Goal: Communication & Community: Connect with others

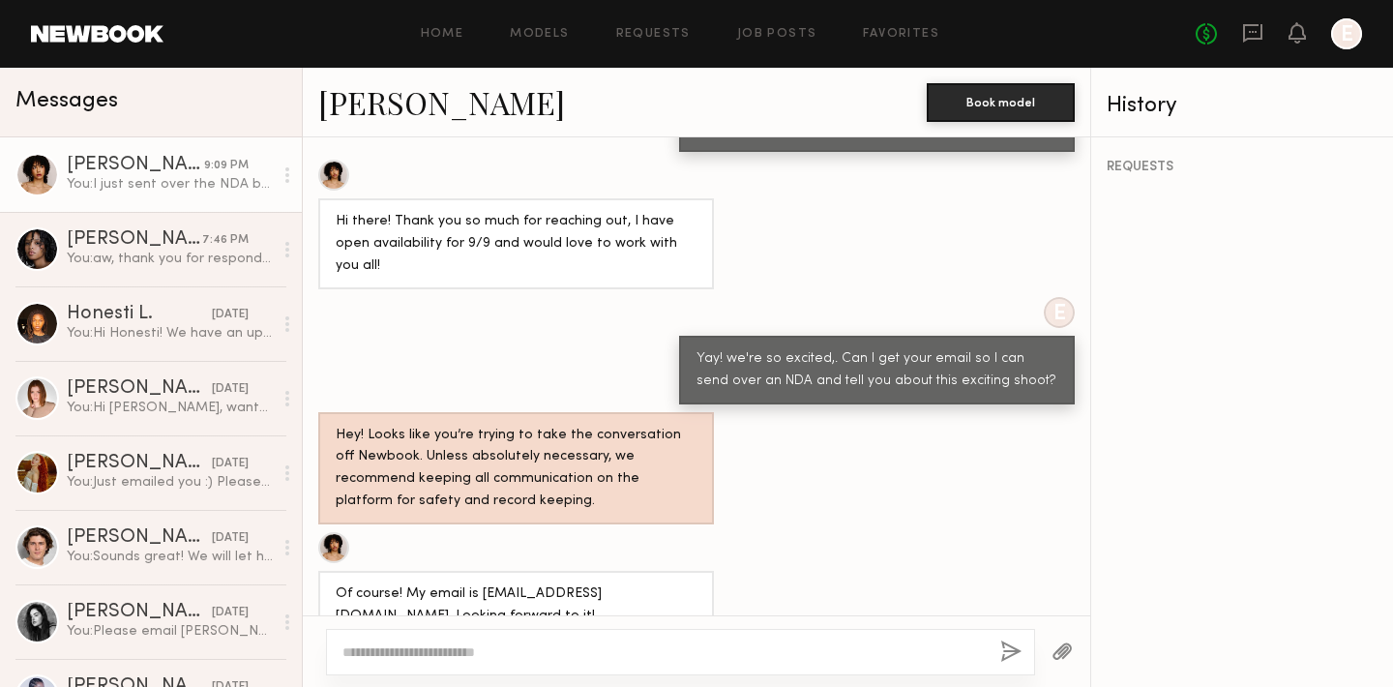
scroll to position [948, 0]
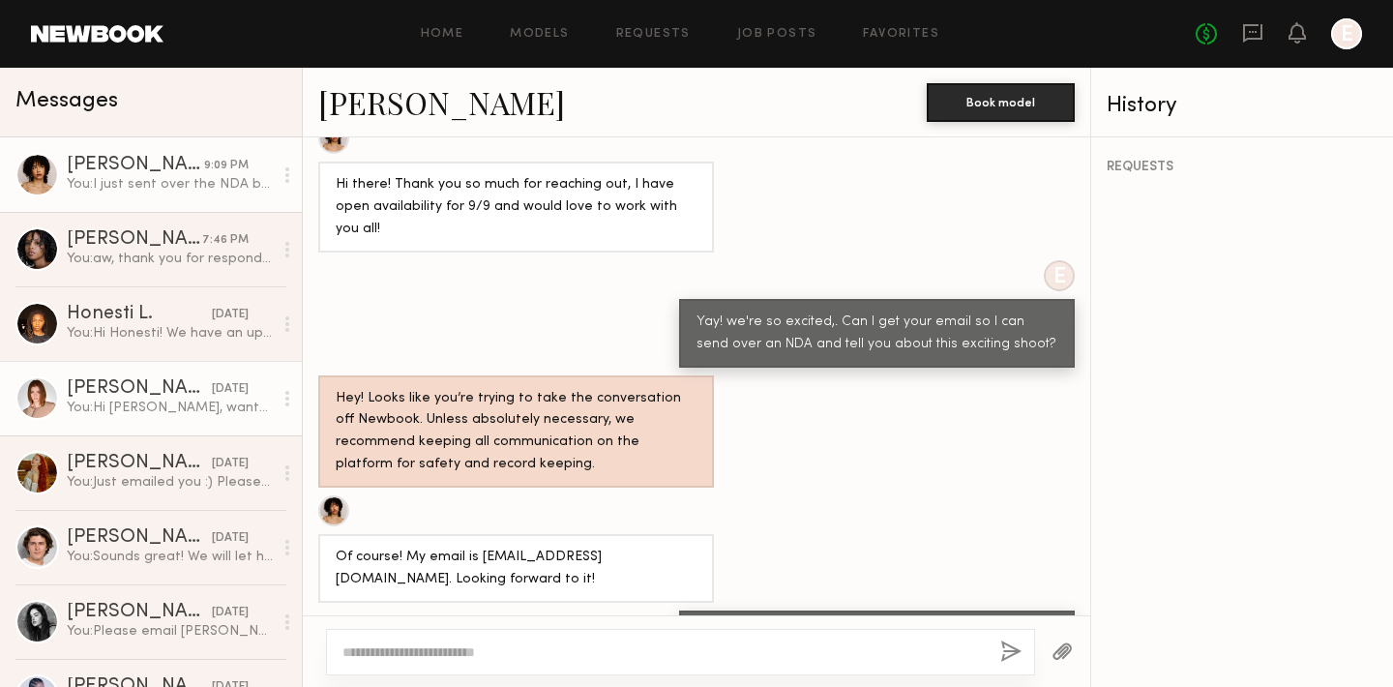
click at [119, 404] on div "You: Hi Camryn, wanted to follow up to see if you've been able to check your em…" at bounding box center [170, 407] width 206 height 18
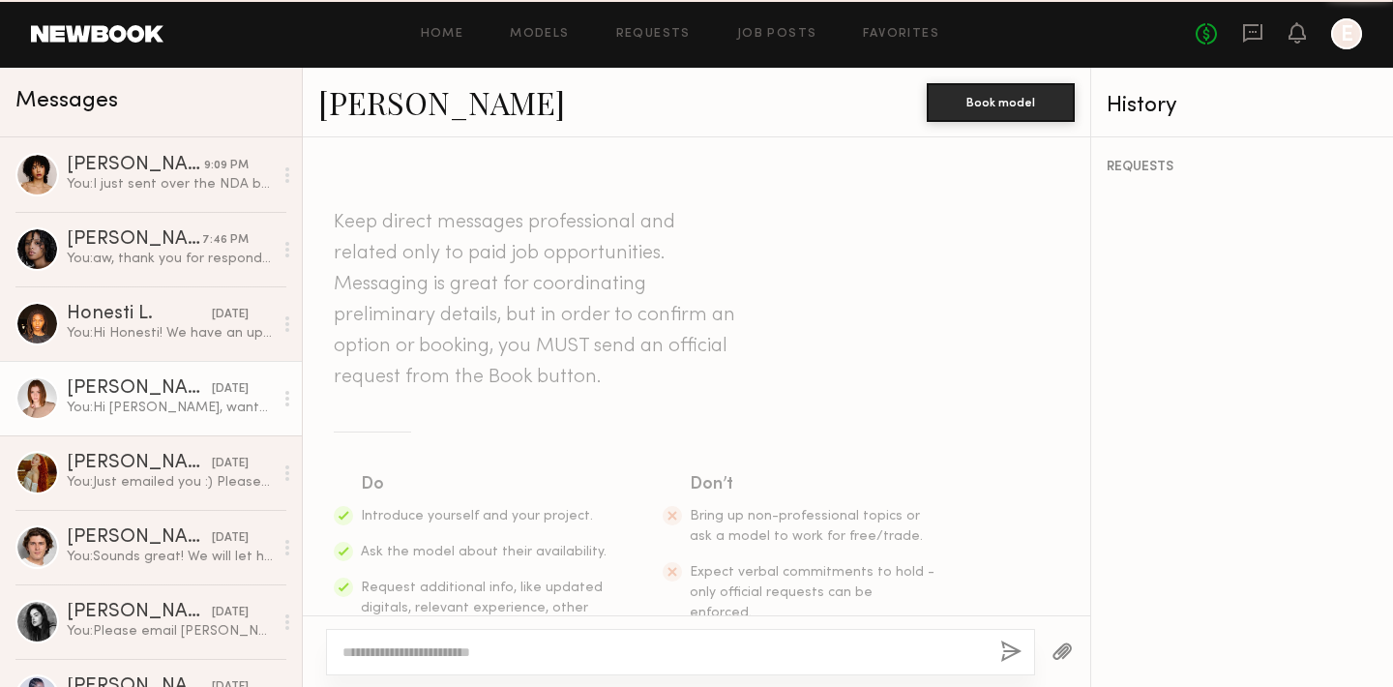
scroll to position [1942, 0]
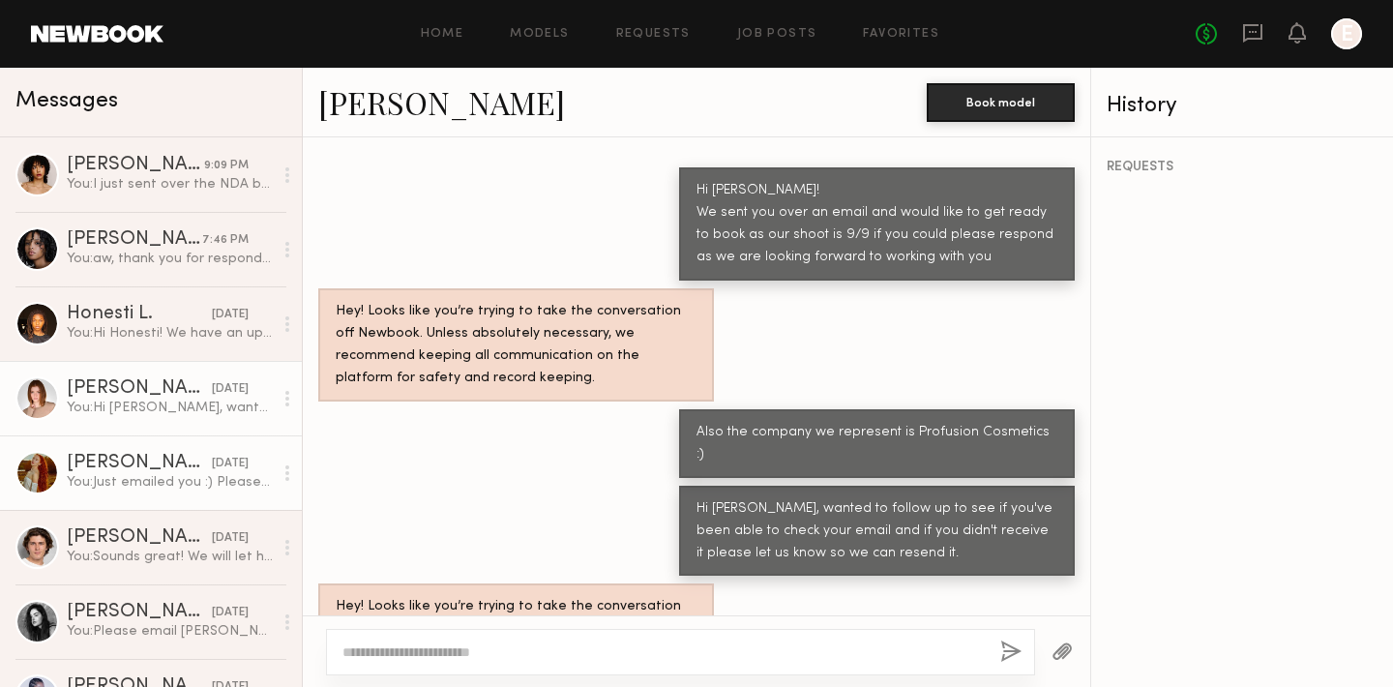
click at [138, 469] on div "[PERSON_NAME]" at bounding box center [139, 463] width 145 height 19
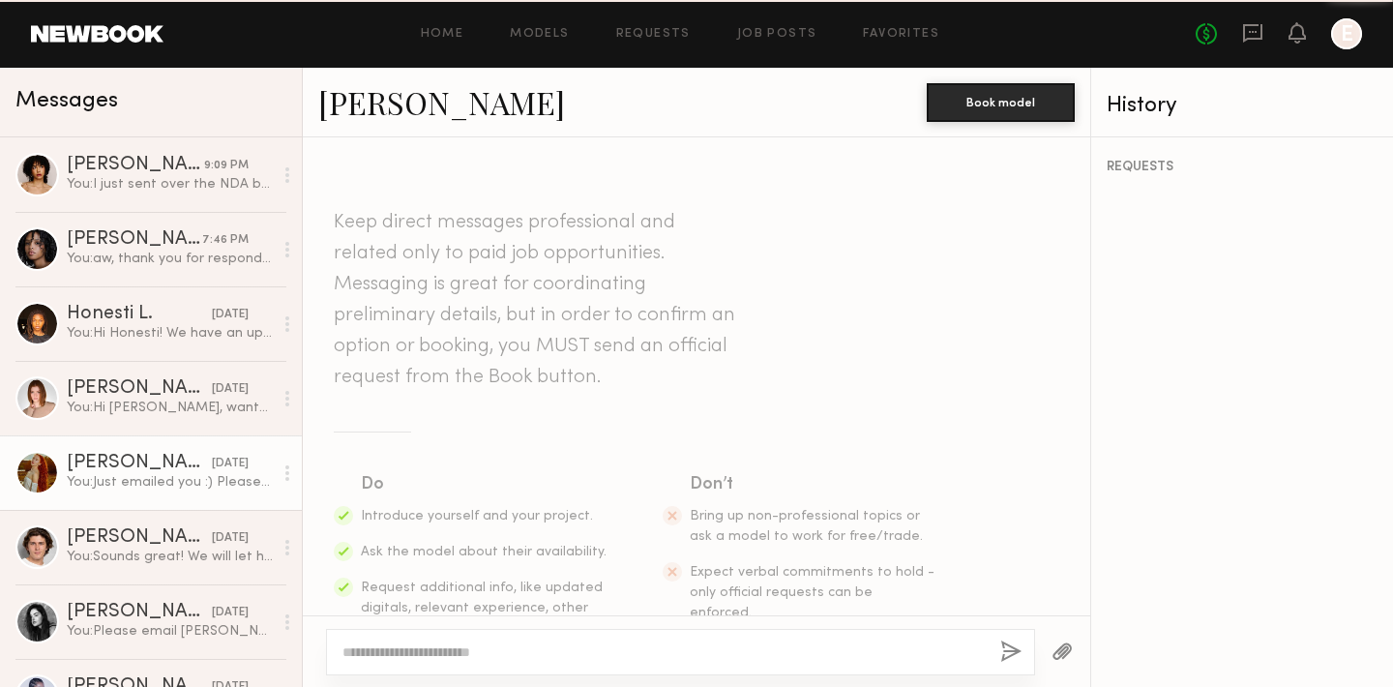
scroll to position [1032, 0]
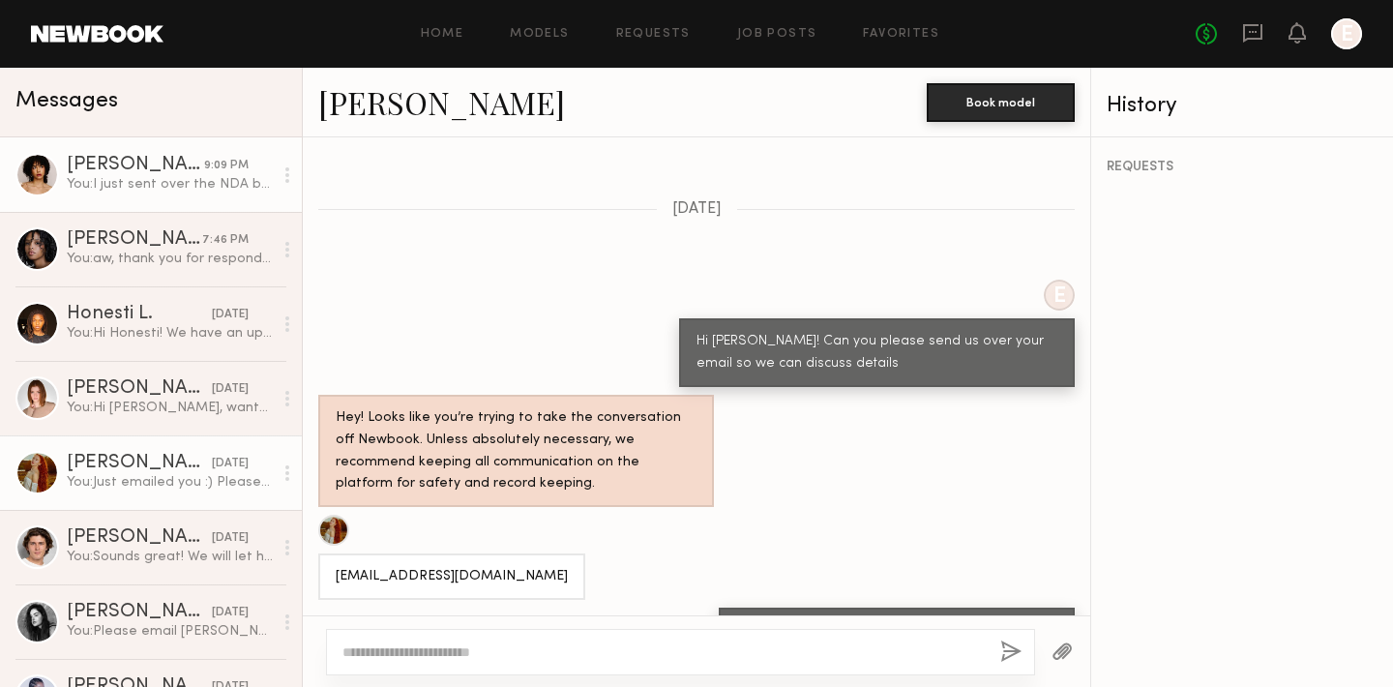
click at [143, 182] on div "You: I just sent over the NDA but it might be in your spam or junk mail, please…" at bounding box center [170, 184] width 206 height 18
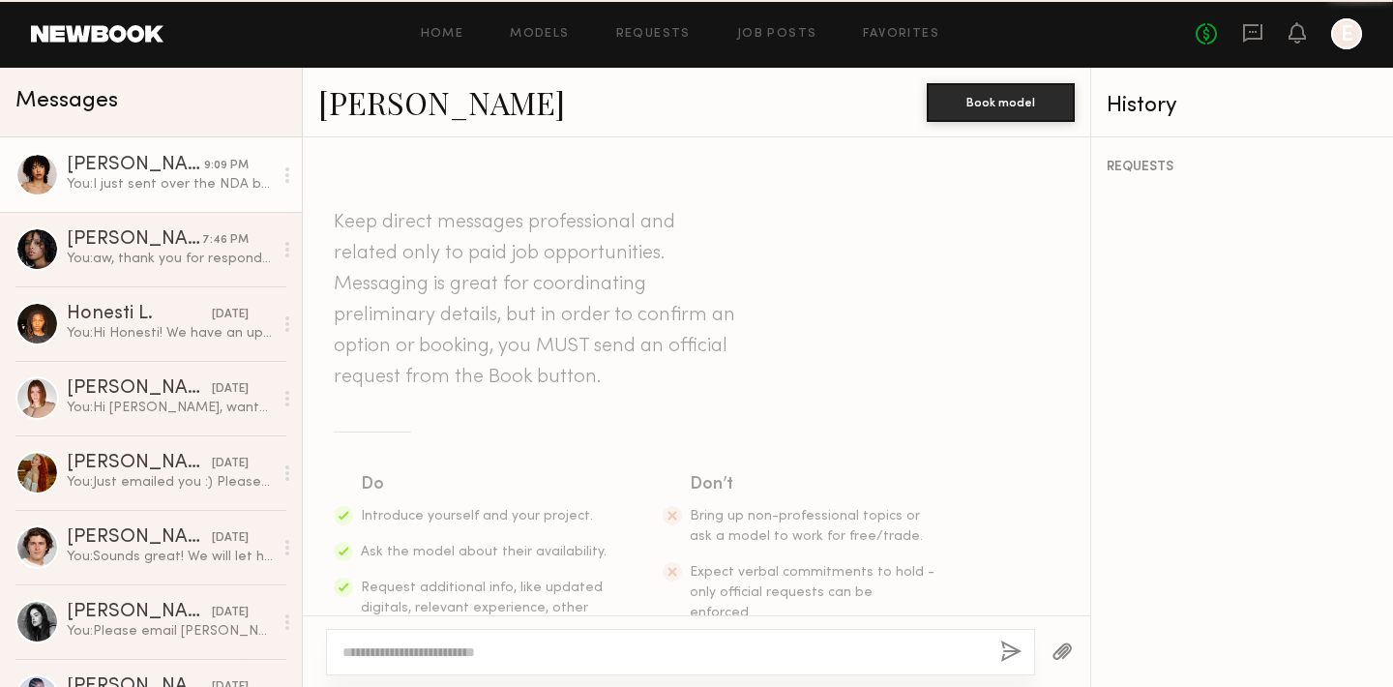
scroll to position [948, 0]
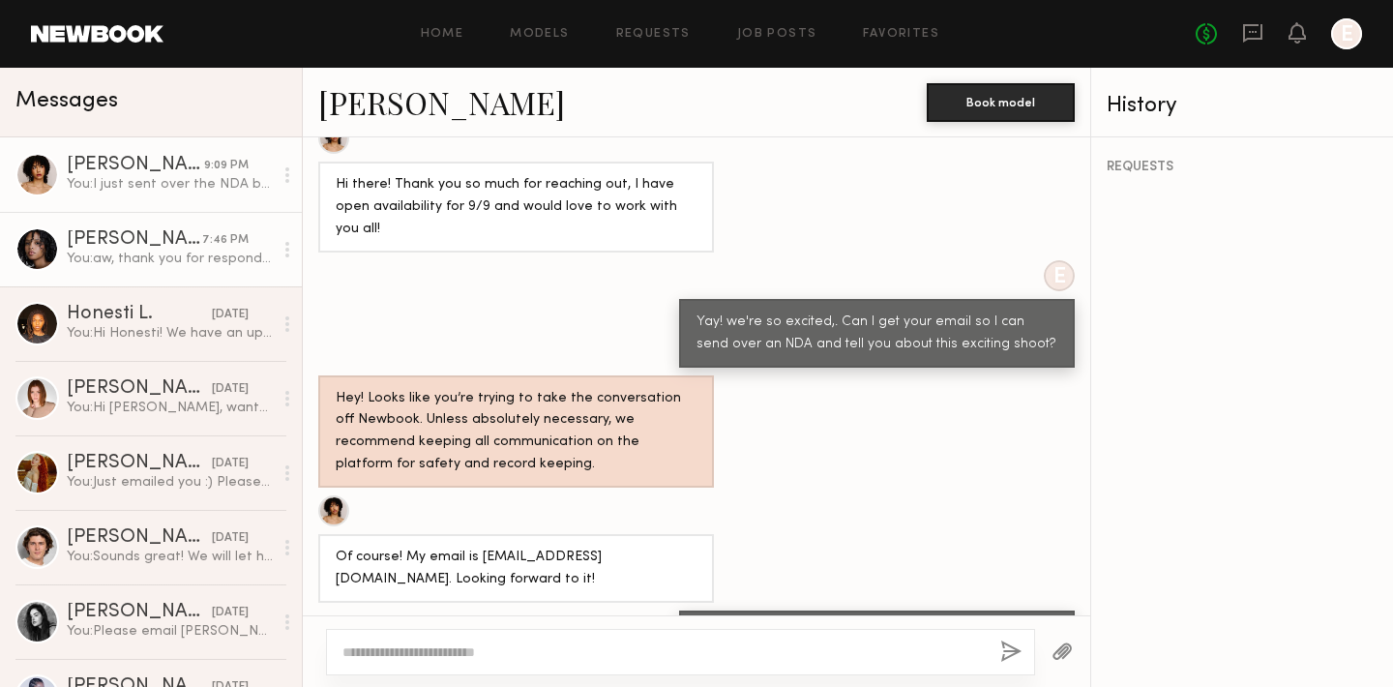
click at [100, 240] on div "[PERSON_NAME]" at bounding box center [134, 239] width 135 height 19
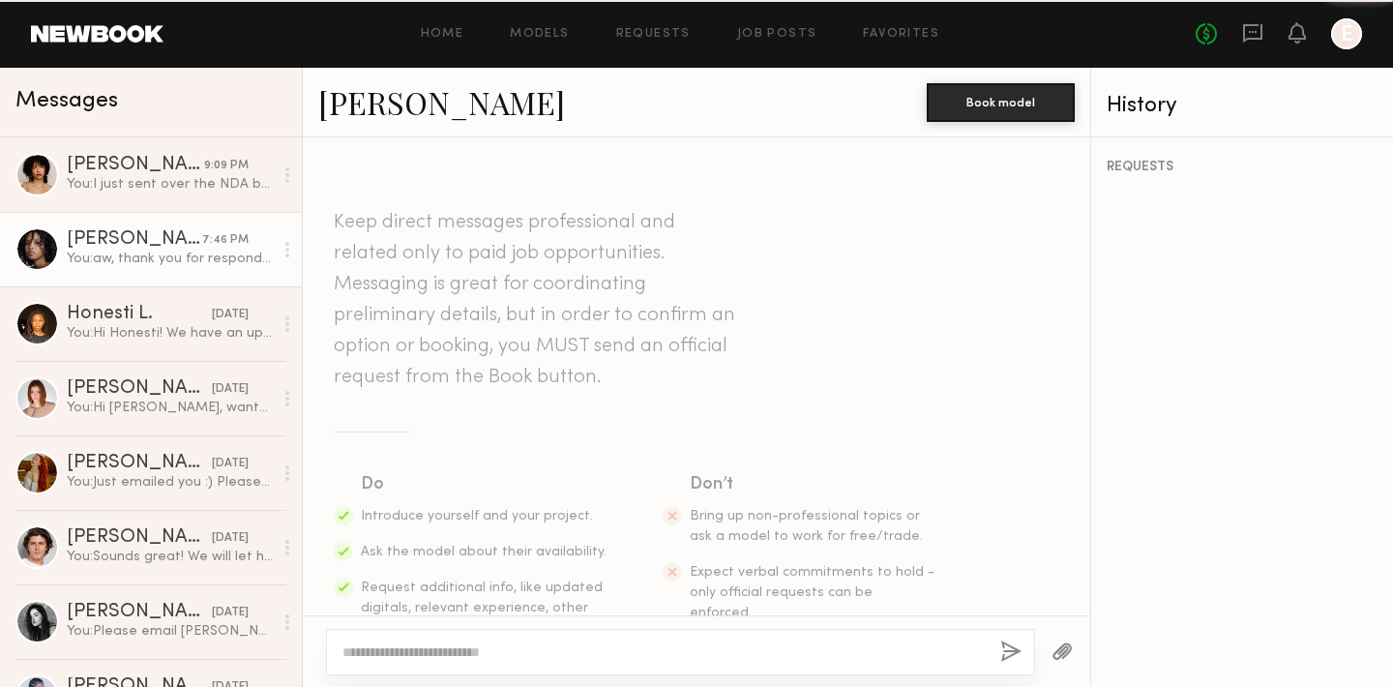
scroll to position [583, 0]
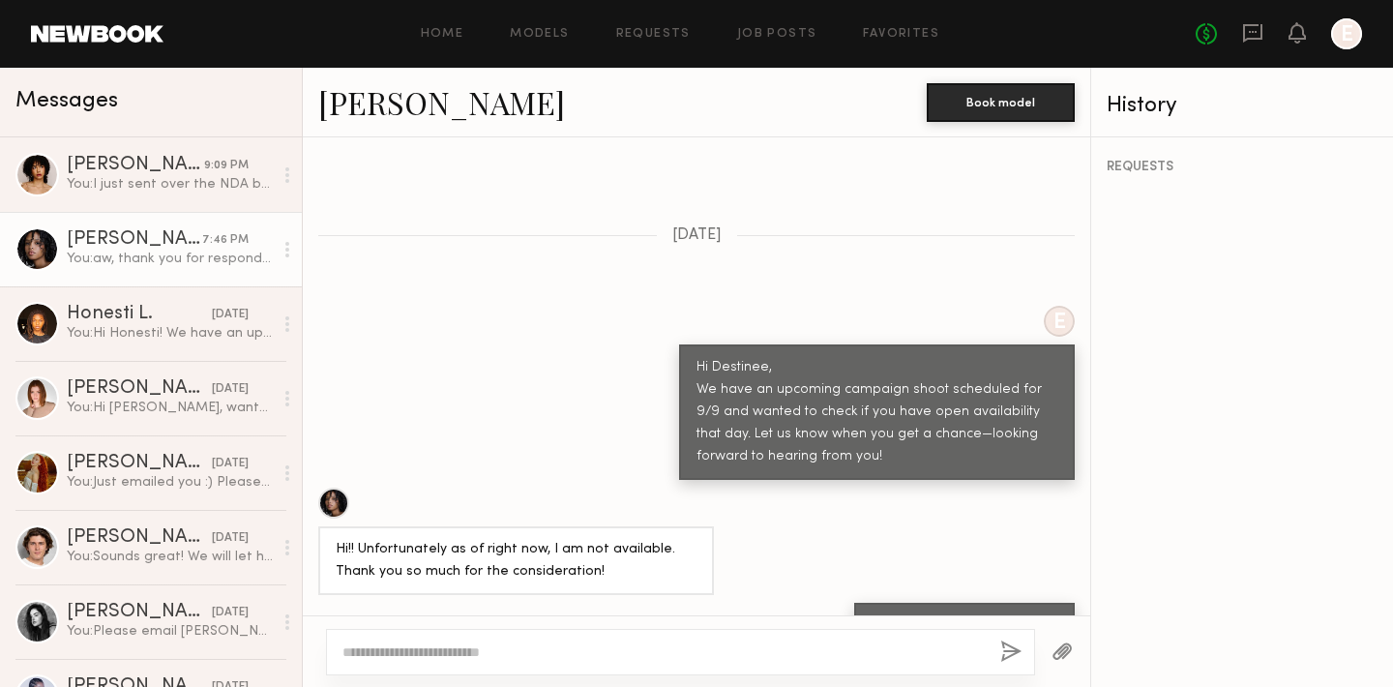
click at [337, 487] on div at bounding box center [333, 502] width 31 height 31
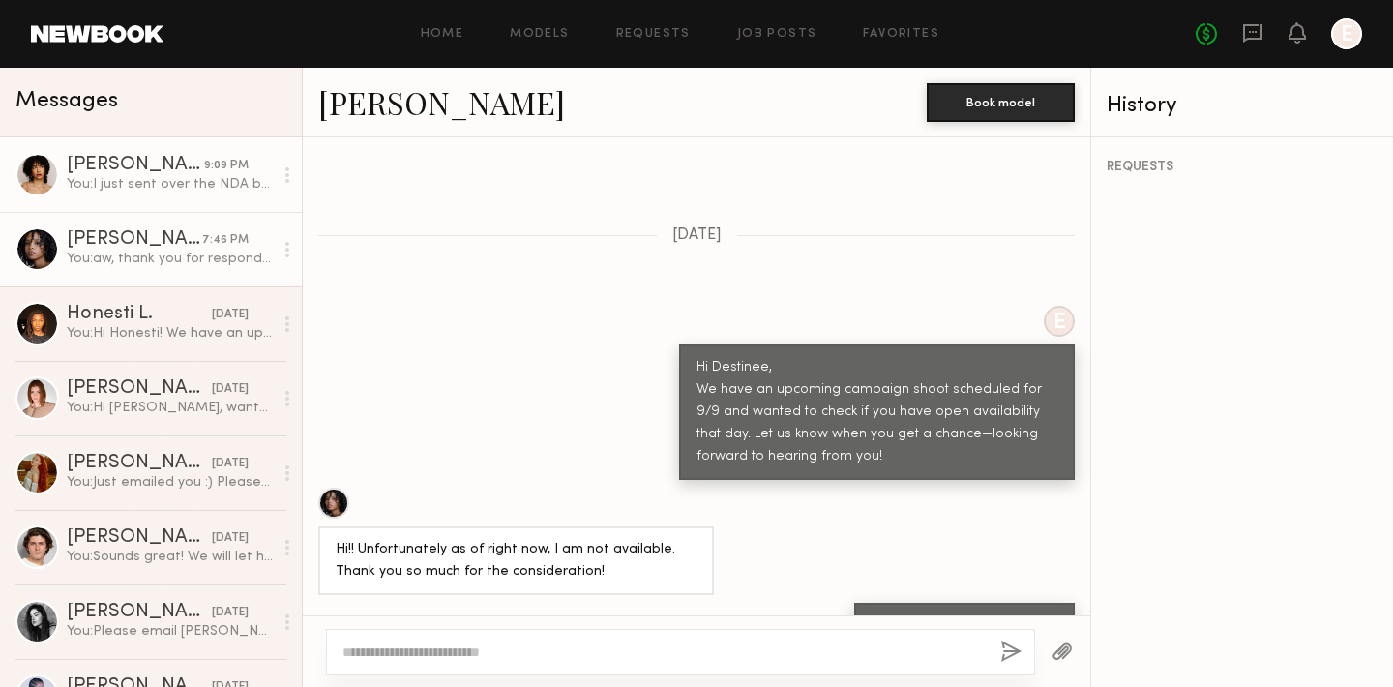
click at [104, 160] on div "[PERSON_NAME]" at bounding box center [135, 165] width 137 height 19
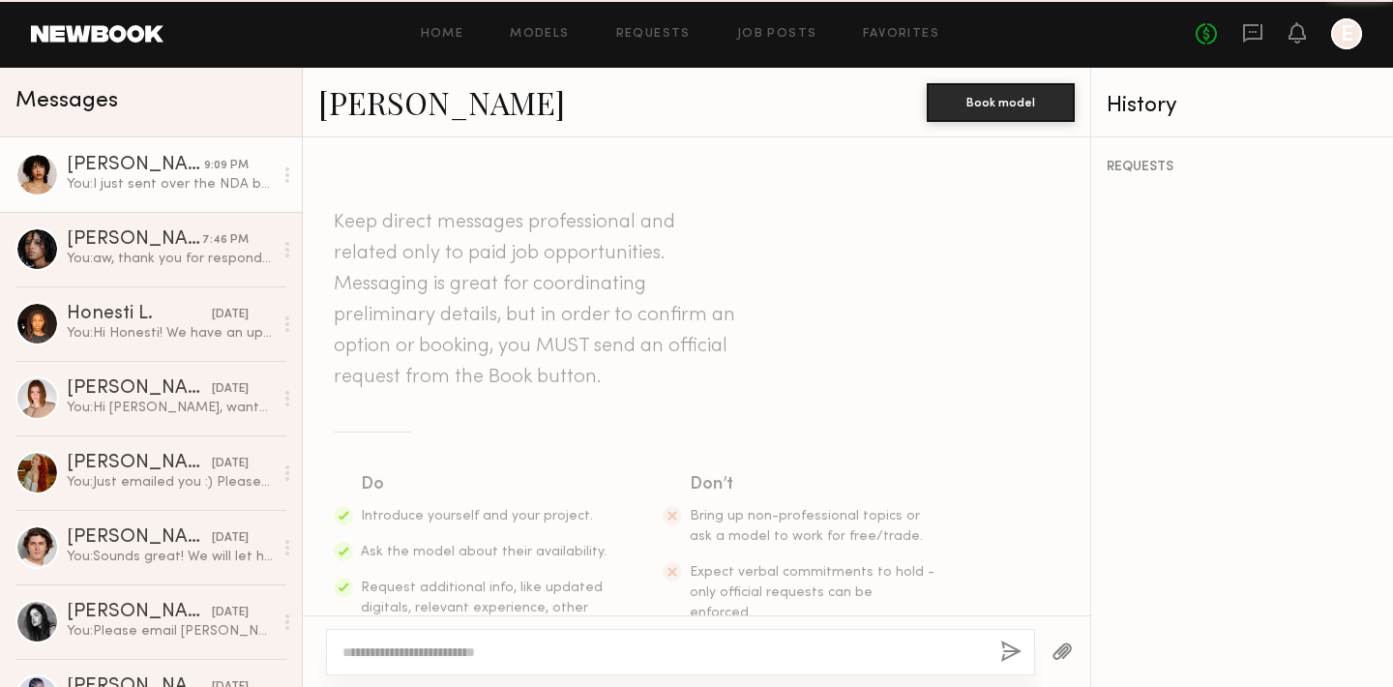
scroll to position [948, 0]
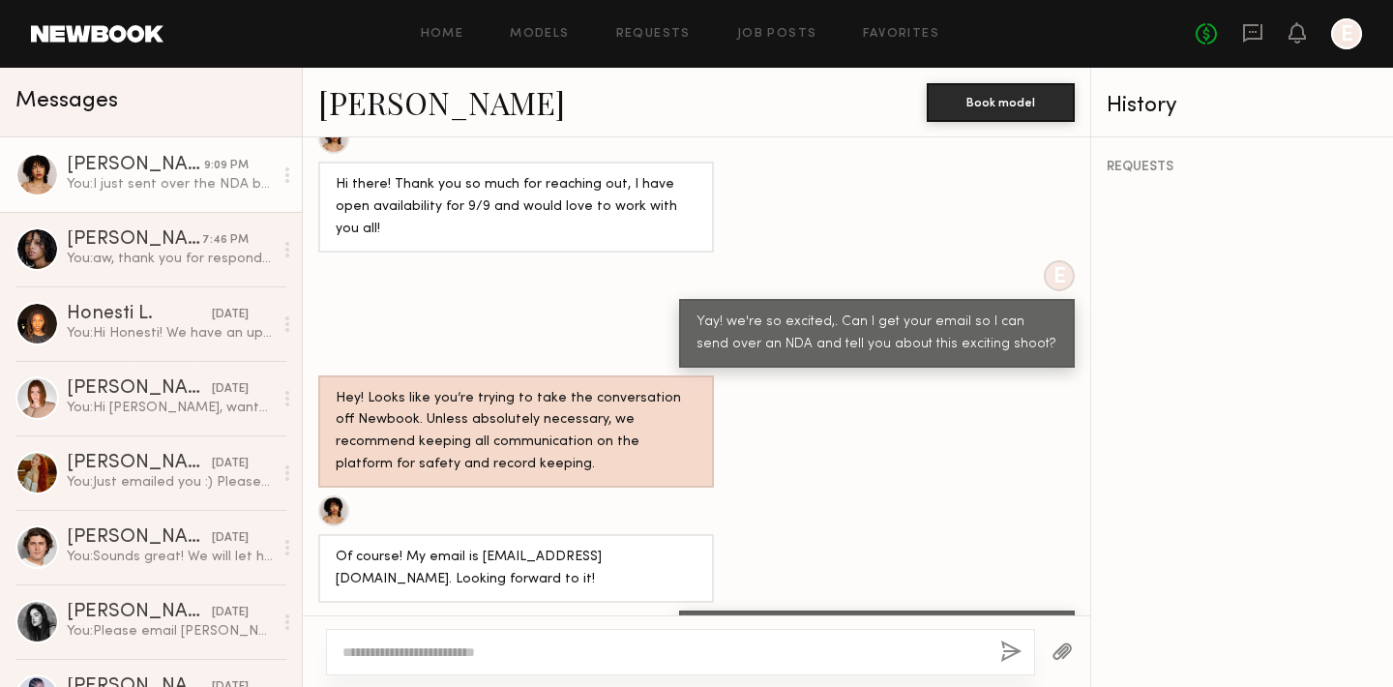
click at [339, 495] on div at bounding box center [333, 510] width 31 height 31
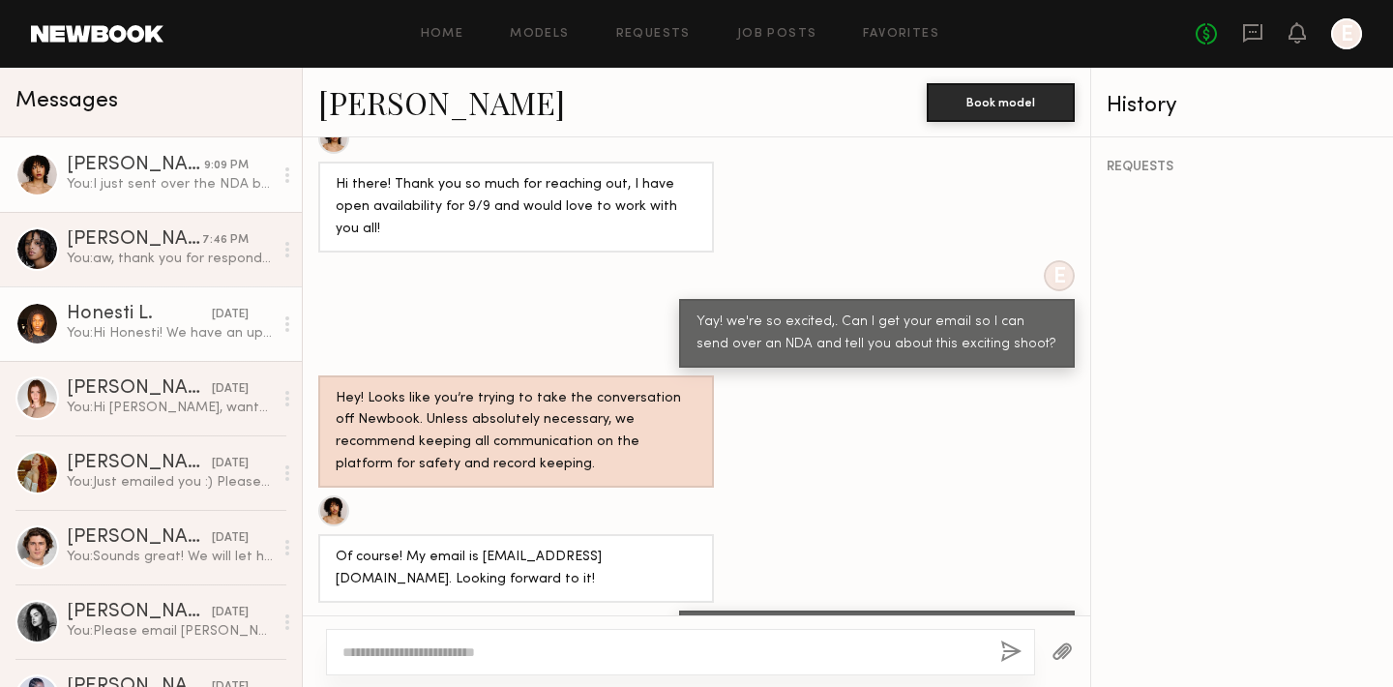
click at [123, 313] on div "Honesti L." at bounding box center [139, 314] width 145 height 19
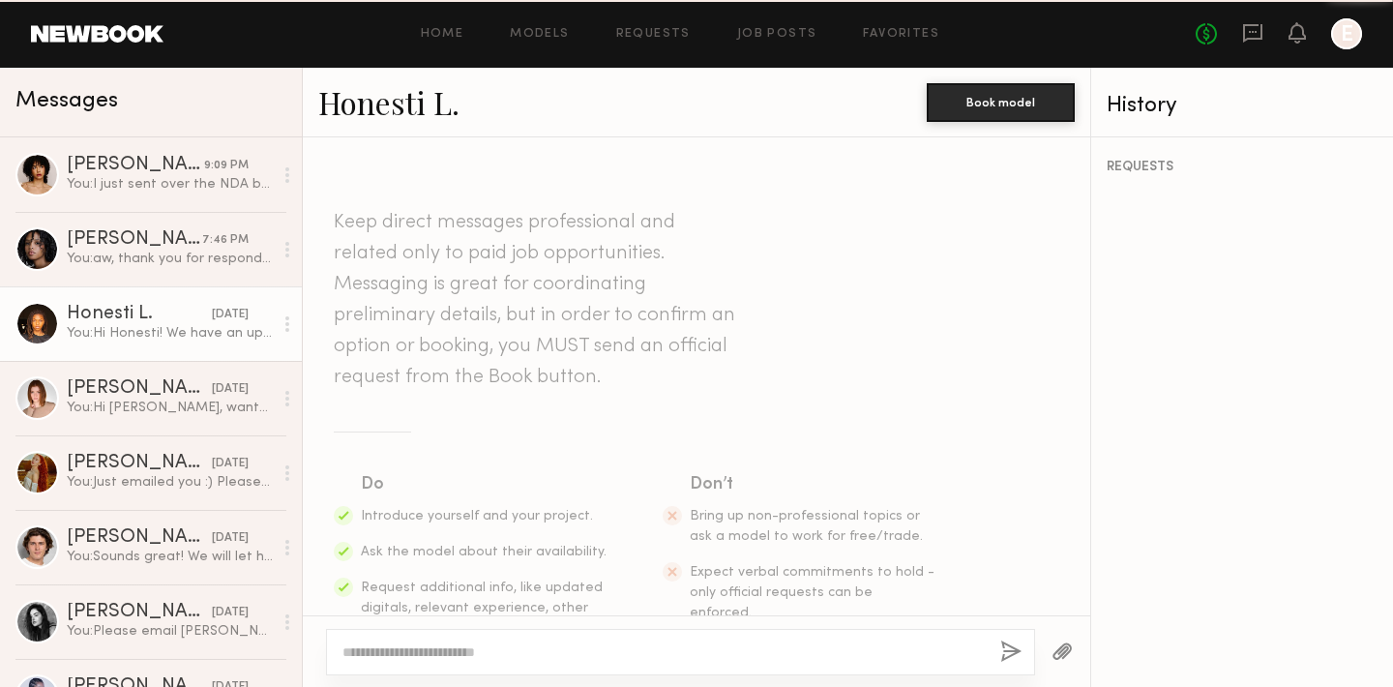
scroll to position [417, 0]
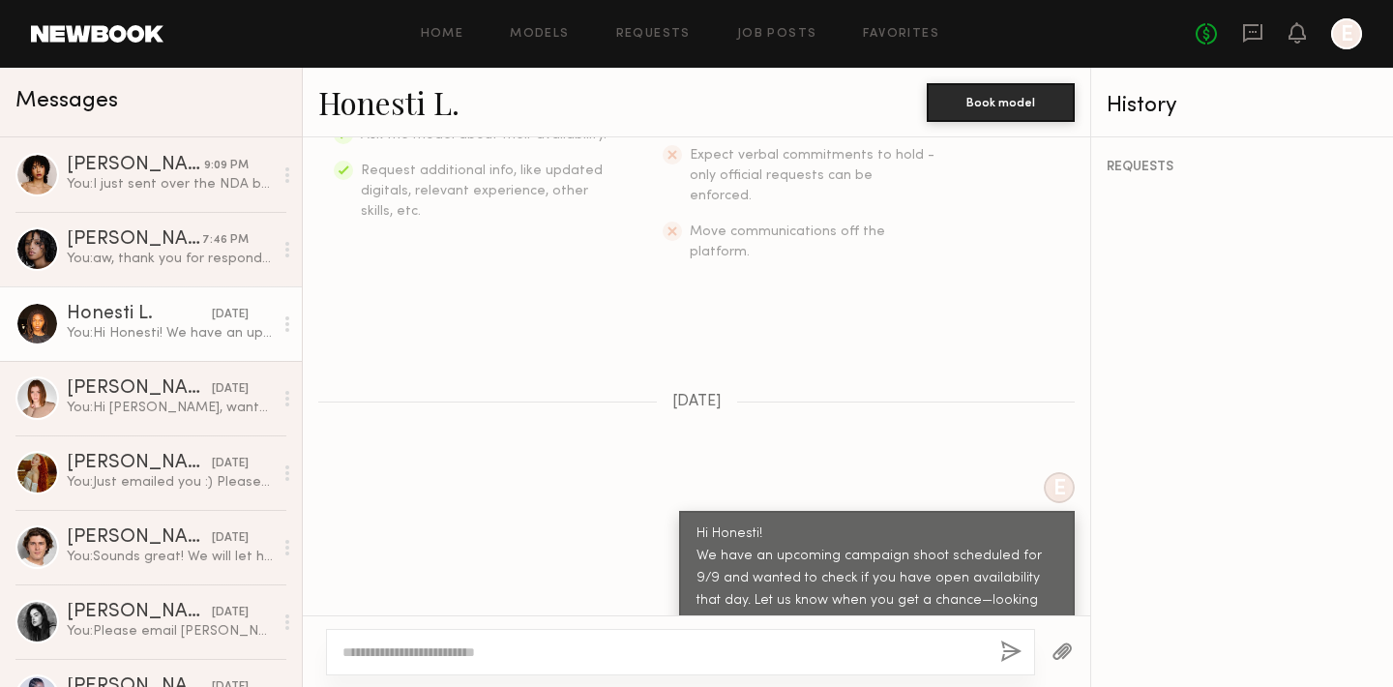
click at [377, 103] on link "Honesti L." at bounding box center [388, 102] width 141 height 42
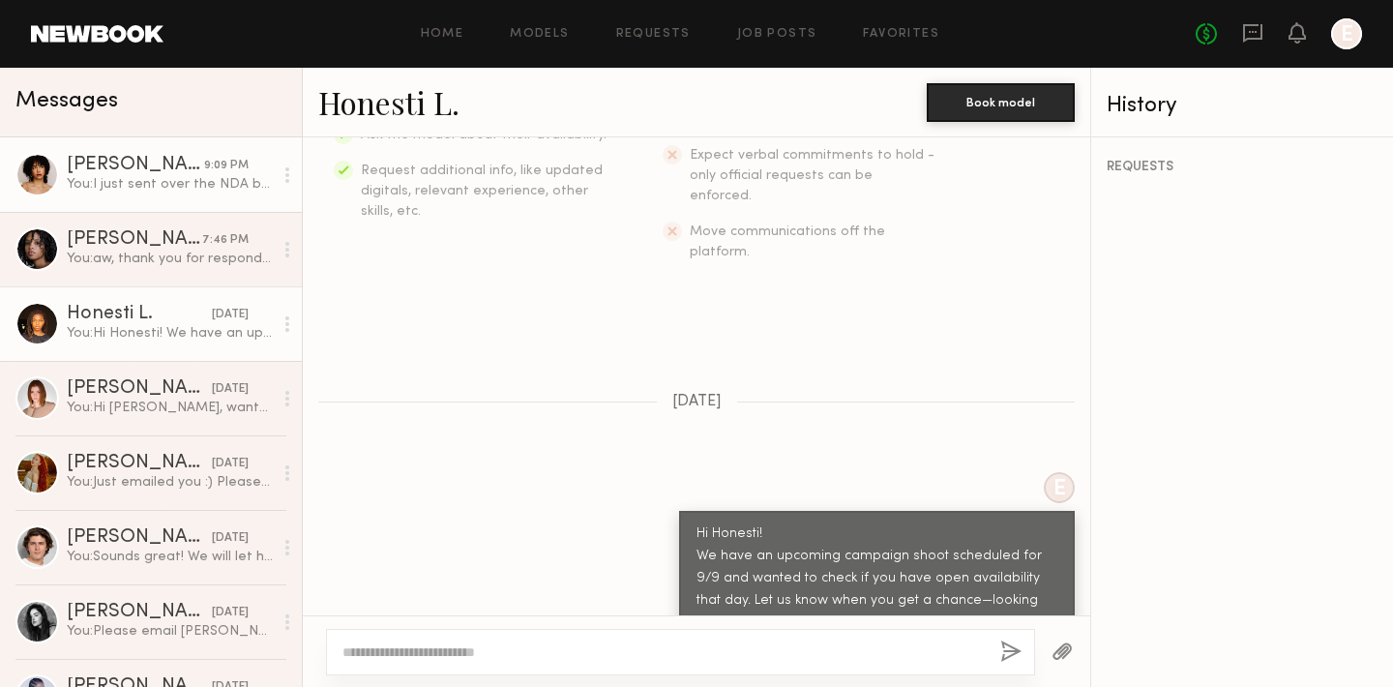
click at [92, 186] on div "You: I just sent over the NDA but it might be in your spam or junk mail, please…" at bounding box center [170, 184] width 206 height 18
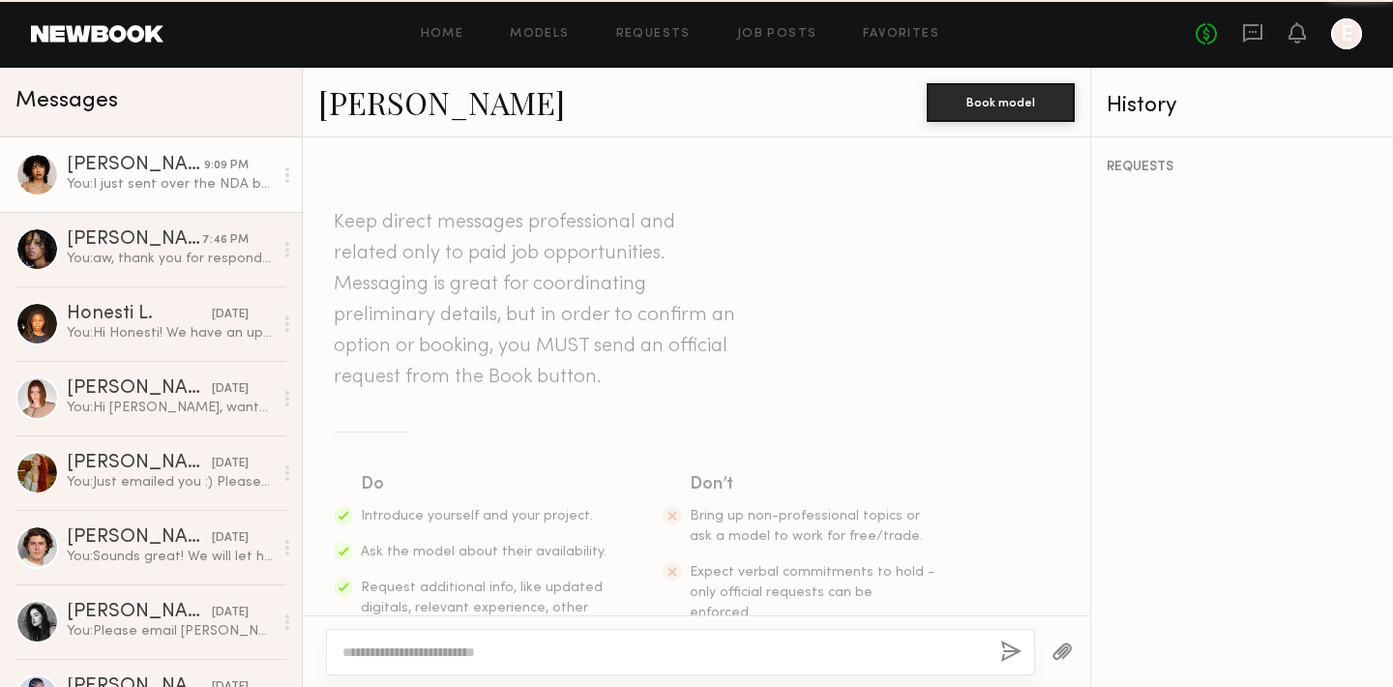
scroll to position [948, 0]
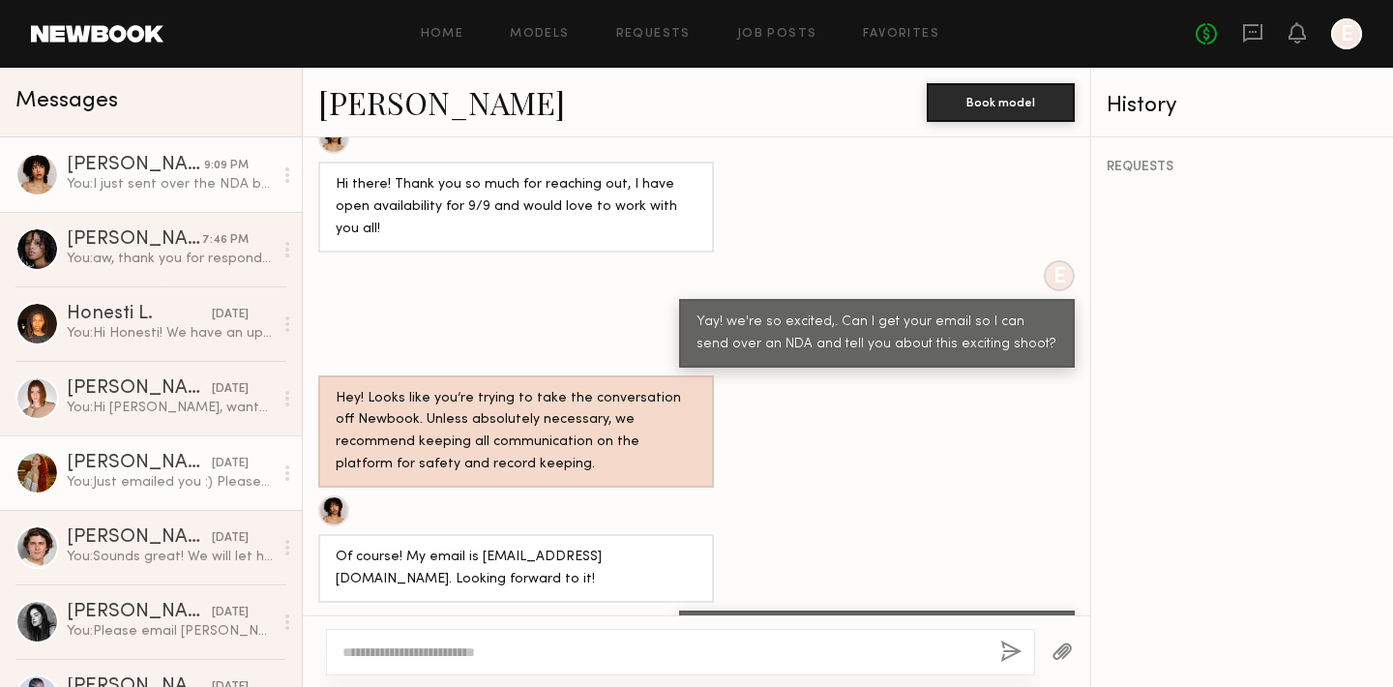
click at [96, 484] on div "You: Just emailed you :) Please check your spam aswell" at bounding box center [170, 482] width 206 height 18
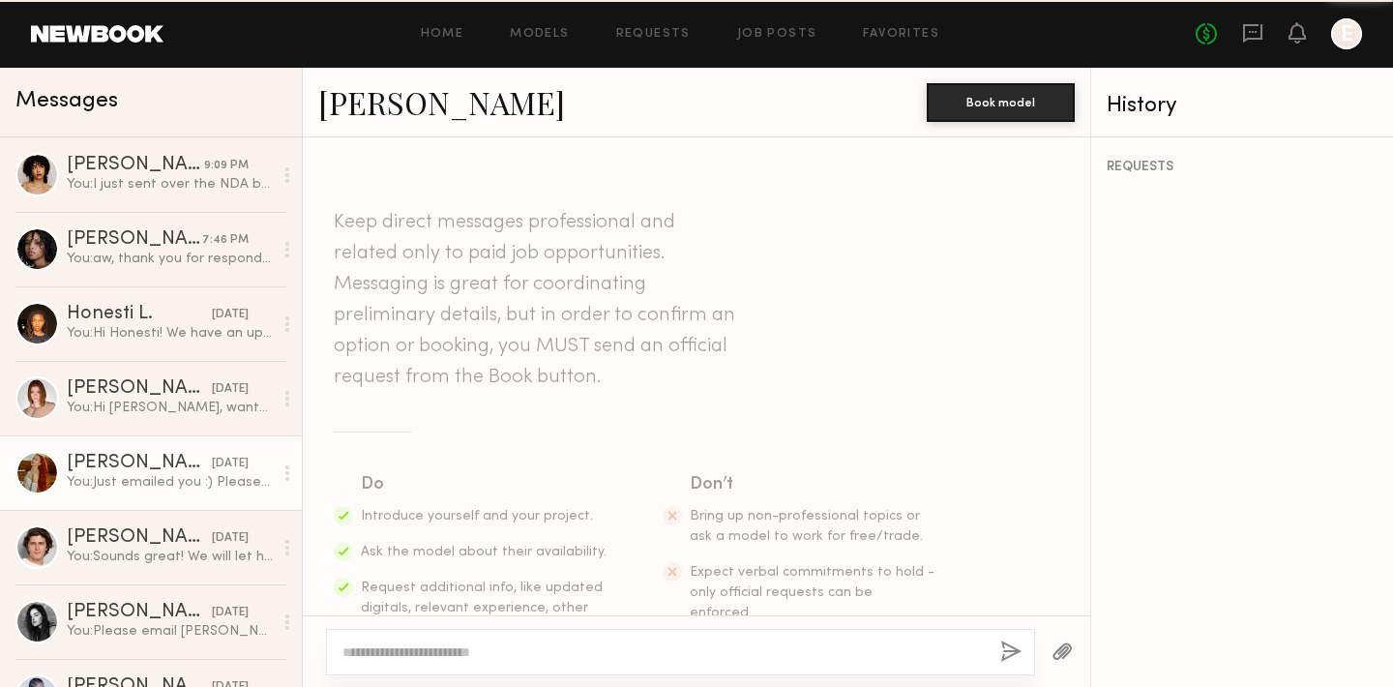
scroll to position [1032, 0]
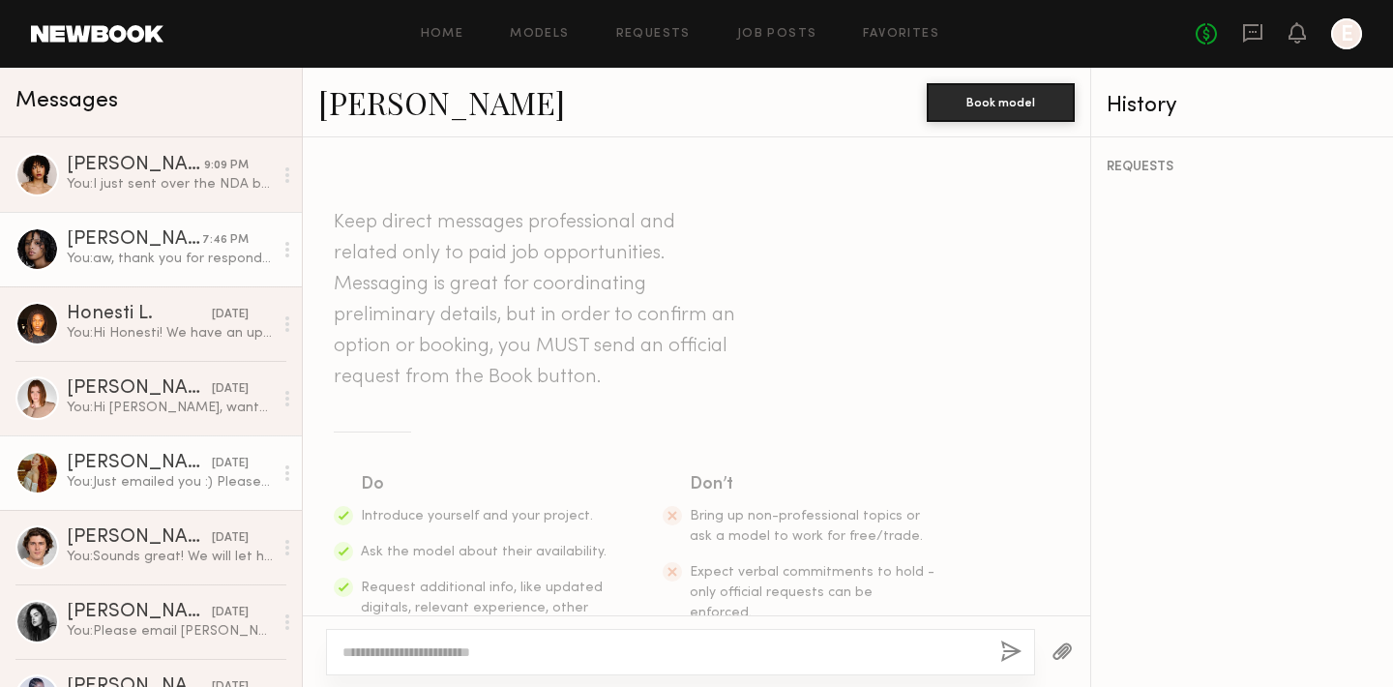
scroll to position [1032, 0]
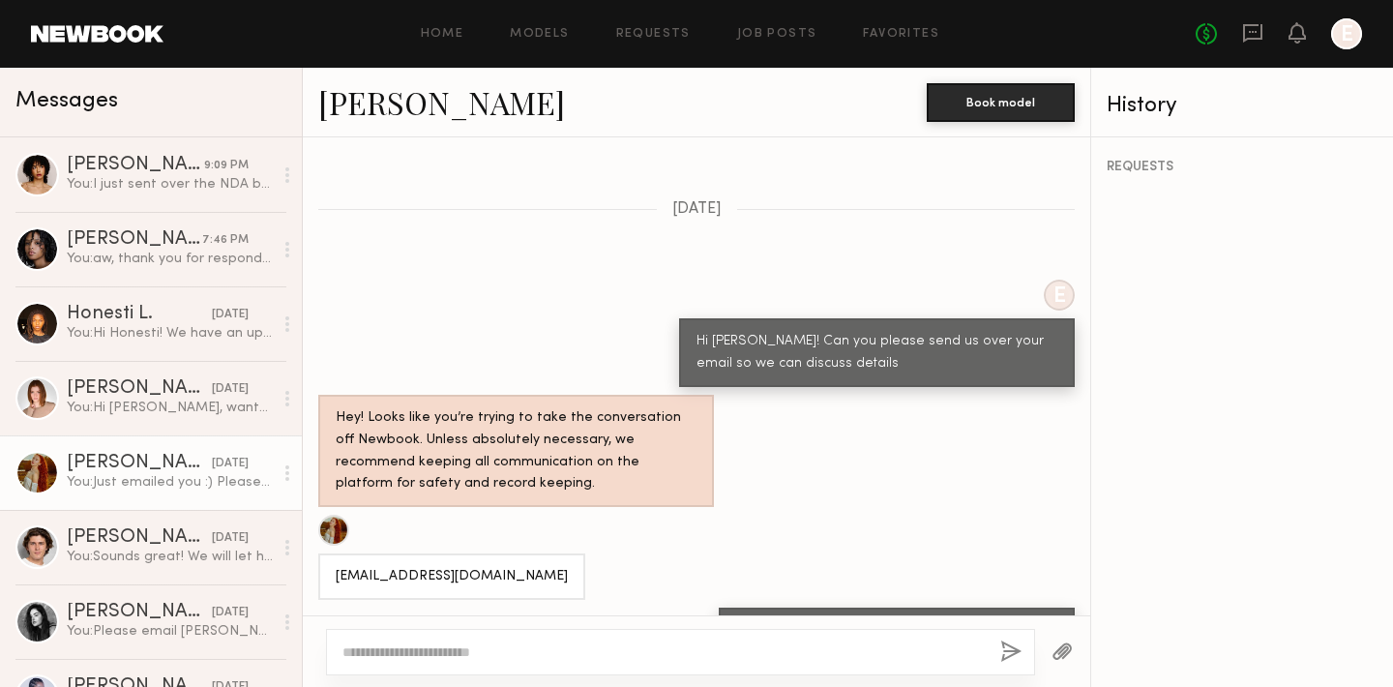
click at [120, 476] on div "You: Just emailed you :) Please check your spam aswell" at bounding box center [170, 482] width 206 height 18
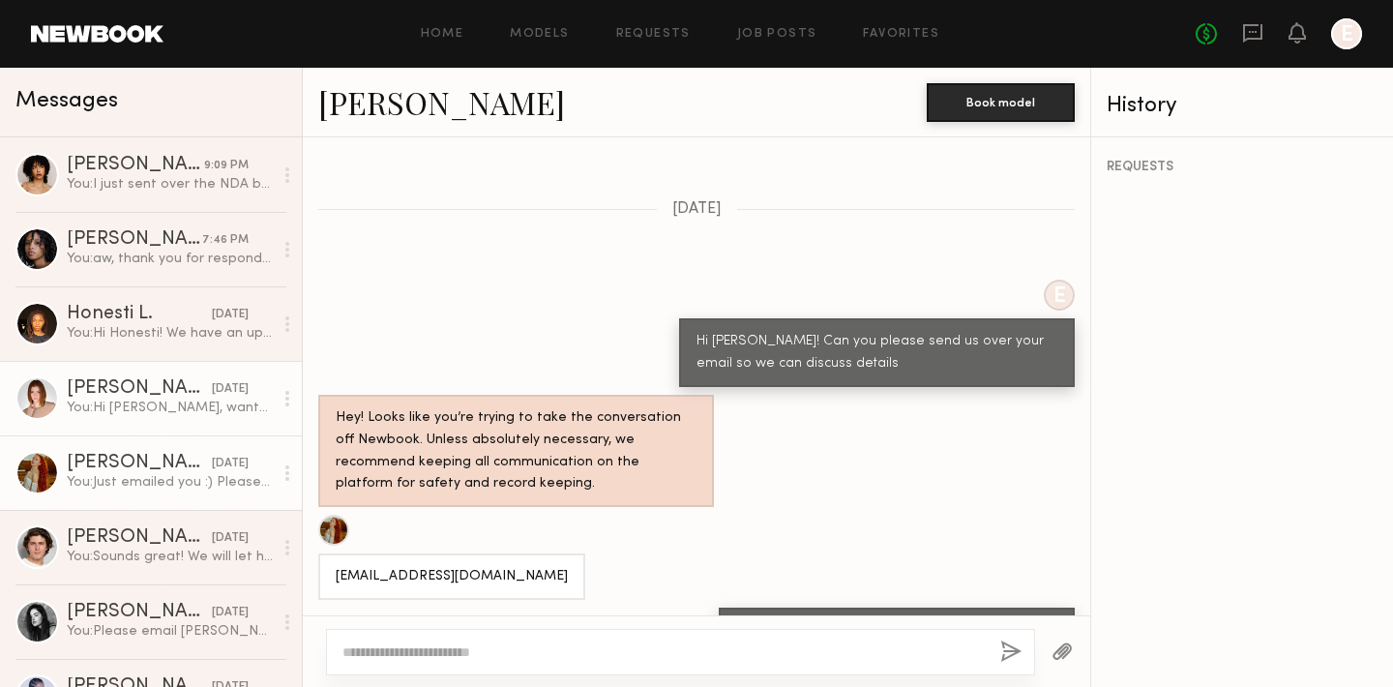
click at [146, 397] on div "[PERSON_NAME]" at bounding box center [139, 388] width 145 height 19
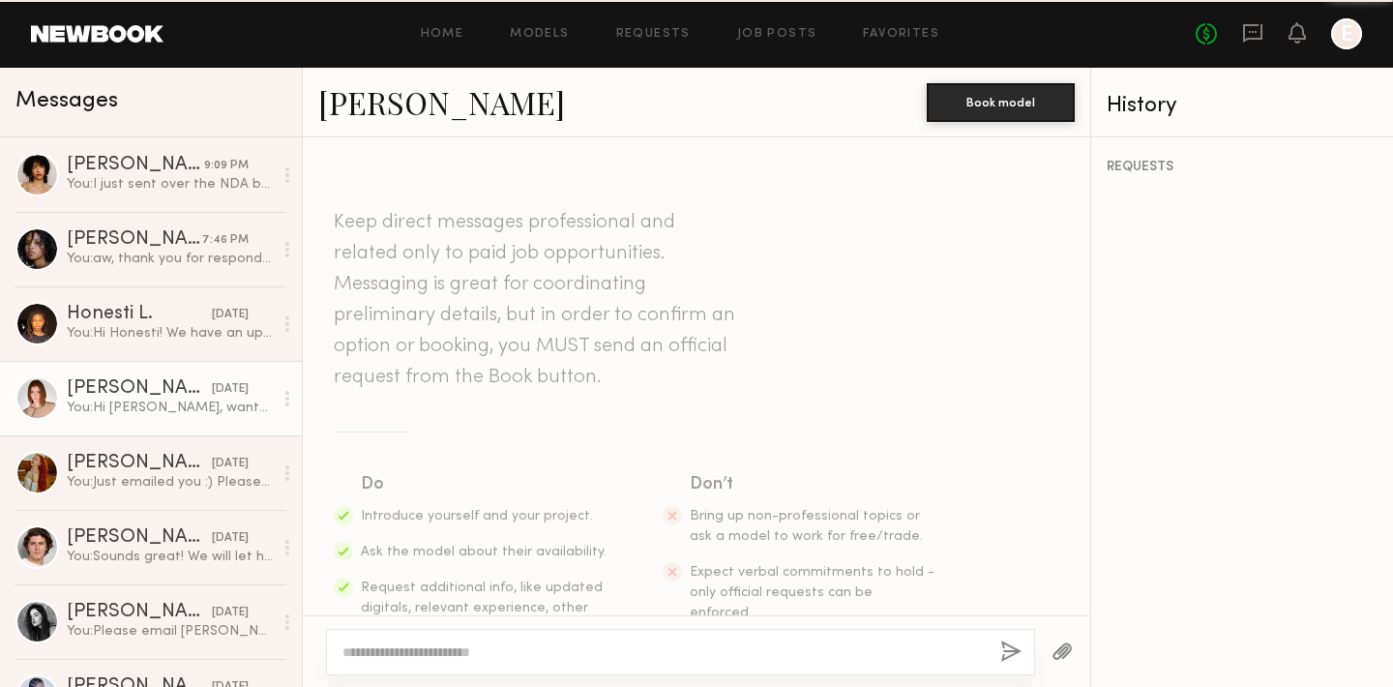
scroll to position [1942, 0]
